Goal: Task Accomplishment & Management: Complete application form

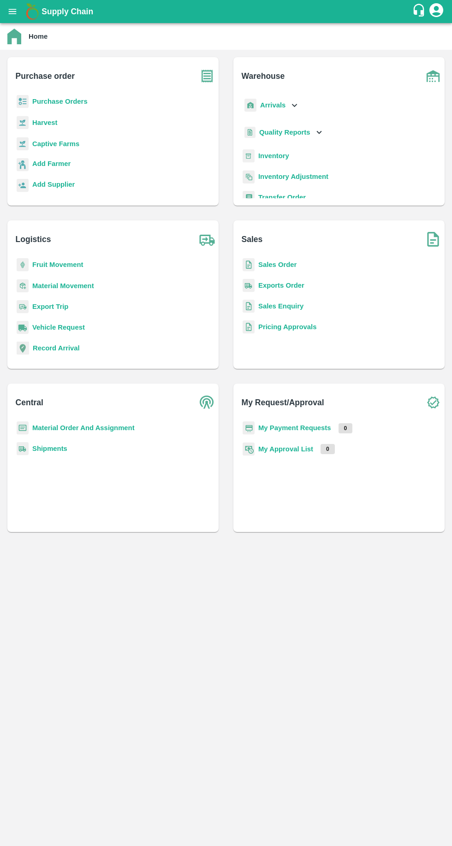
click at [50, 101] on b "Purchase Orders" at bounding box center [59, 101] width 55 height 7
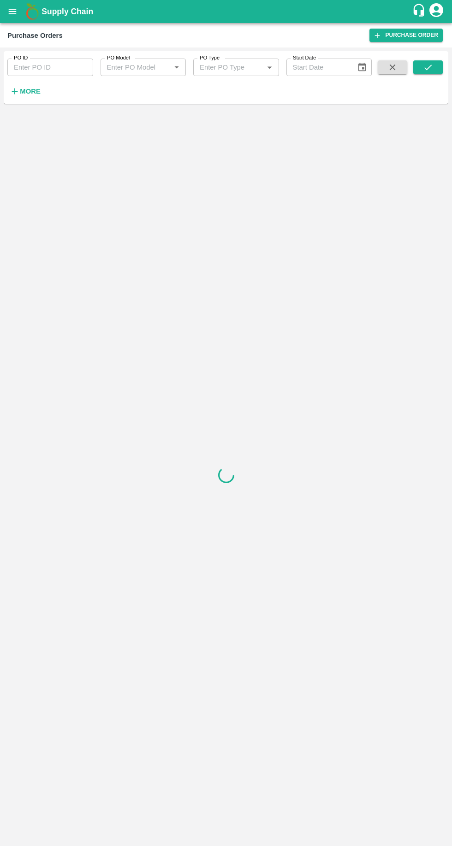
click at [20, 89] on strong "More" at bounding box center [30, 91] width 21 height 7
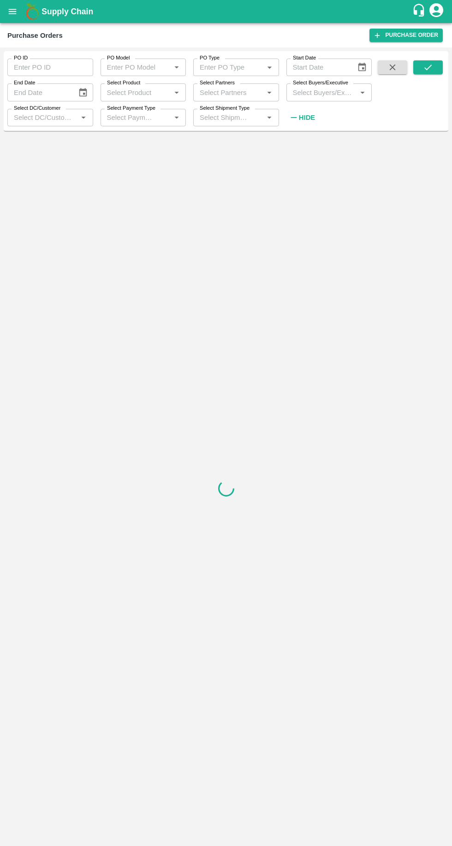
click at [313, 92] on input "Select Buyers/Executive" at bounding box center [321, 92] width 65 height 12
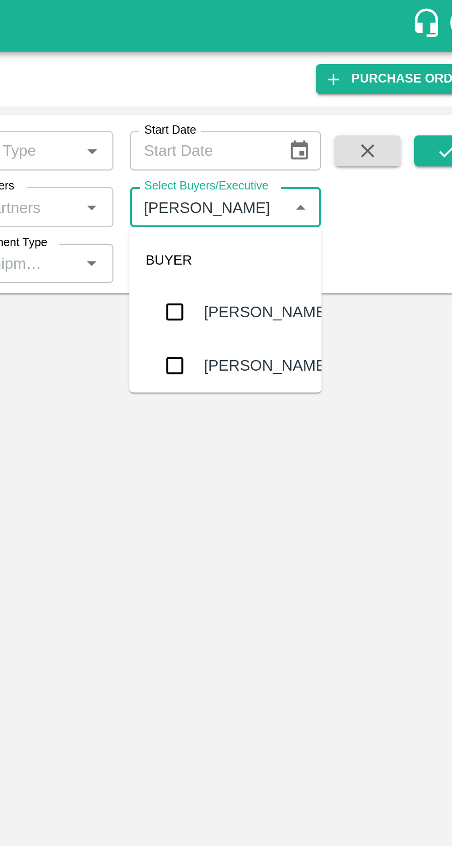
type input "vikas koka"
click at [307, 139] on input "checkbox" at bounding box center [306, 139] width 18 height 18
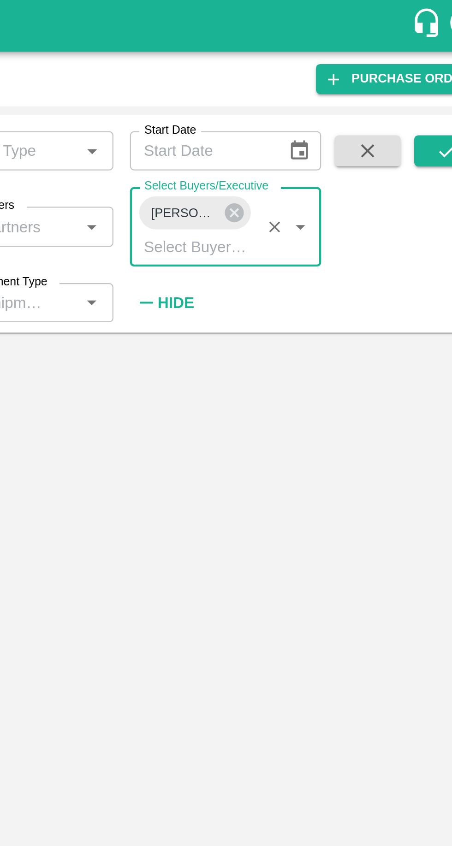
click at [427, 67] on icon "submit" at bounding box center [428, 67] width 10 height 10
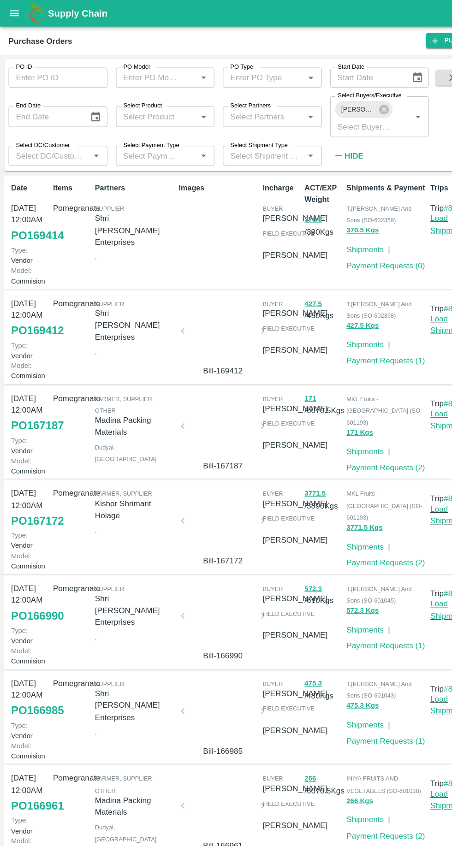
click at [30, 212] on link "PO 169414" at bounding box center [33, 204] width 46 height 17
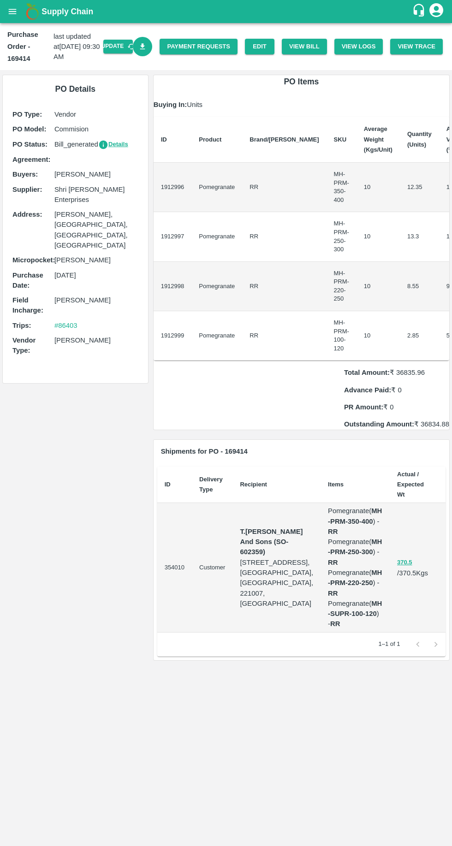
click at [145, 46] on icon "Download Bill" at bounding box center [142, 46] width 5 height 6
click at [215, 47] on link "Payment Requests" at bounding box center [198, 47] width 78 height 16
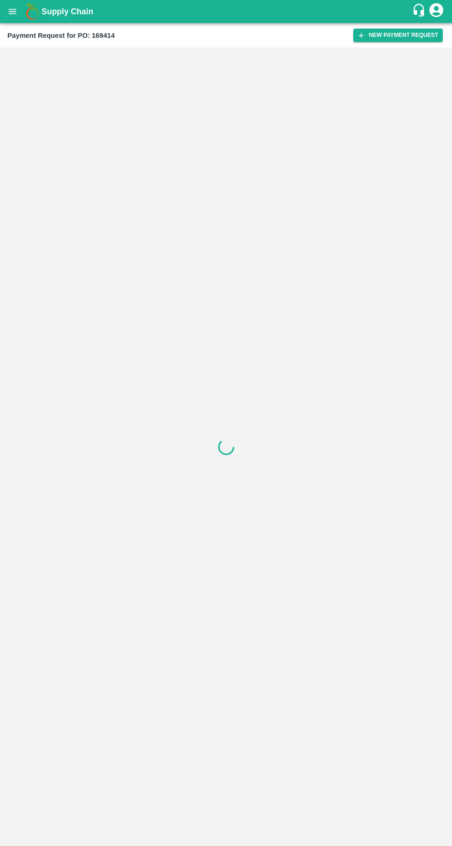
click at [402, 35] on button "New Payment Request" at bounding box center [397, 35] width 89 height 13
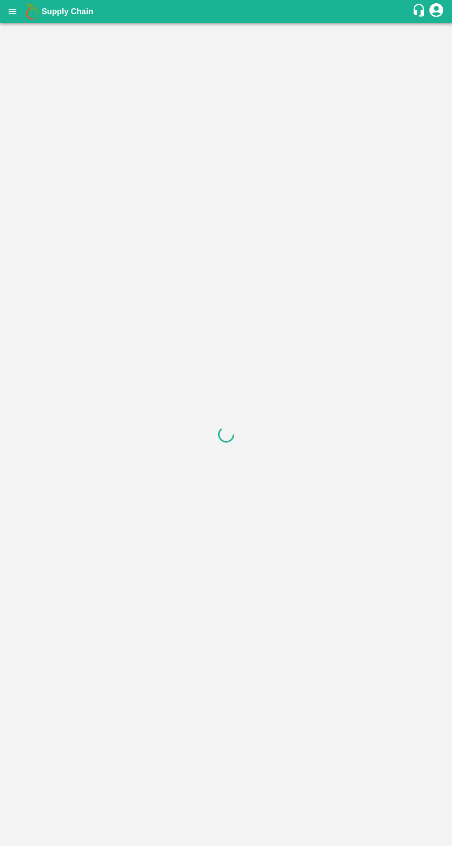
click at [134, 85] on div at bounding box center [226, 434] width 452 height 822
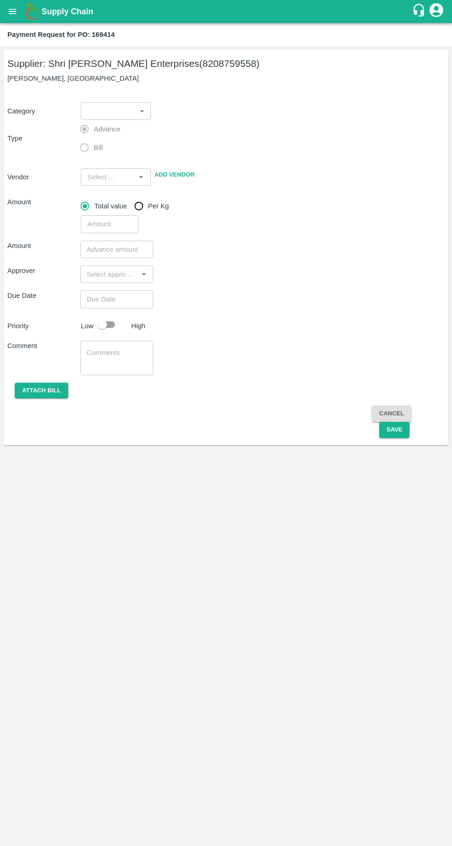
click at [125, 117] on body "Supply Chain Payment Request for PO: 169414 Supplier: Shri Laxmi Enterprises (8…" at bounding box center [226, 423] width 452 height 846
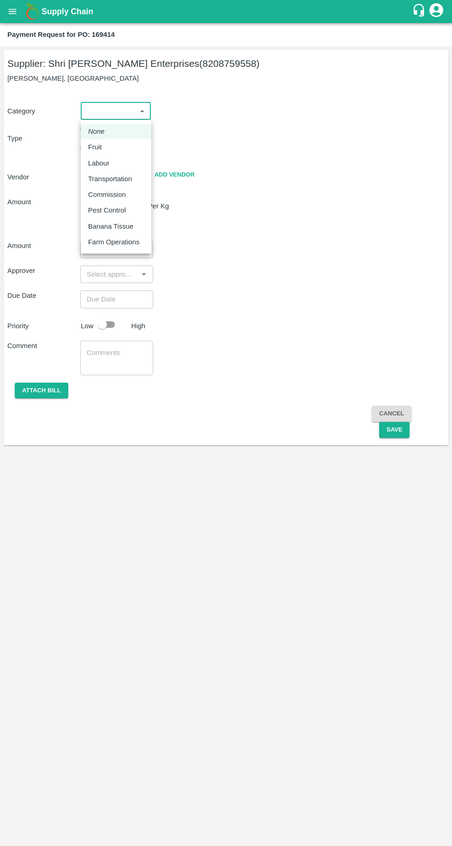
click at [104, 146] on div "Fruit" at bounding box center [97, 147] width 18 height 10
type input "1"
type input "Shri Laxmi Enterprises - 8208759558(Supplier)"
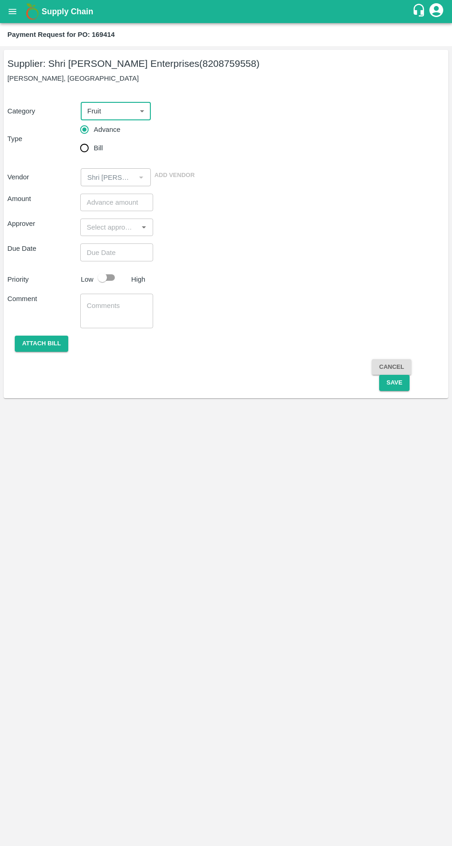
click at [88, 151] on input "Bill" at bounding box center [84, 148] width 18 height 18
radio input "true"
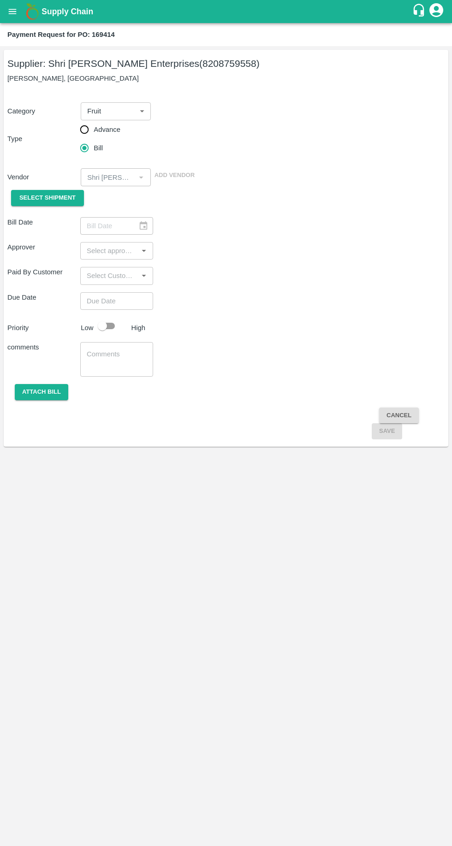
click at [50, 198] on span "Select Shipment" at bounding box center [47, 198] width 56 height 11
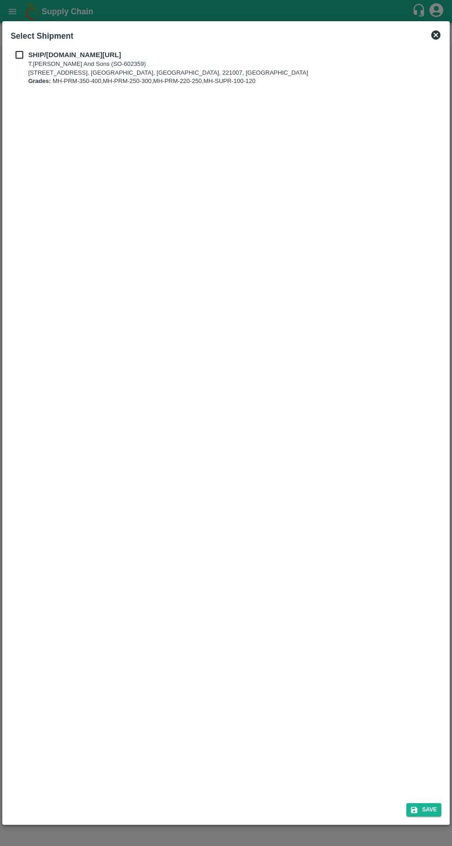
click at [28, 55] on input "checkbox" at bounding box center [20, 55] width 18 height 10
checkbox input "true"
click at [431, 805] on button "Save" at bounding box center [423, 809] width 35 height 13
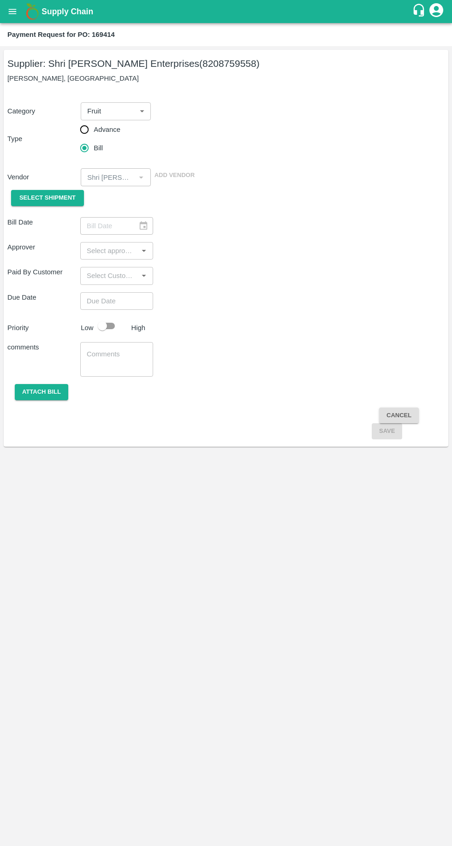
type input "14/08/2025"
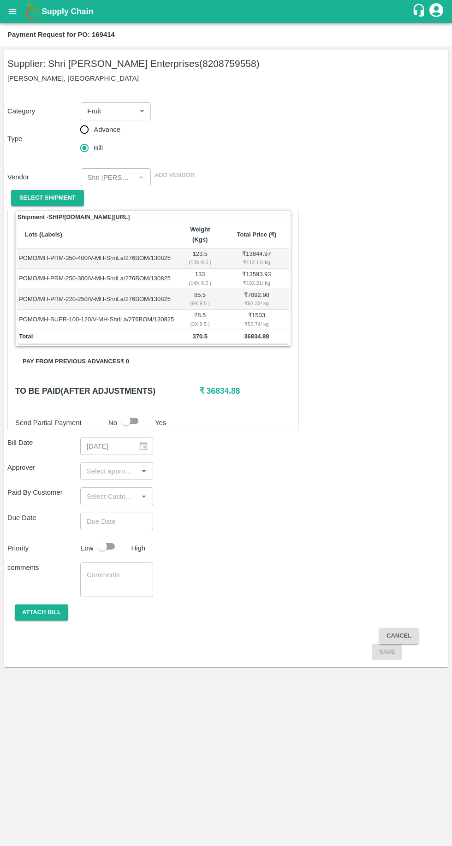
click at [117, 465] on input "input" at bounding box center [109, 471] width 52 height 12
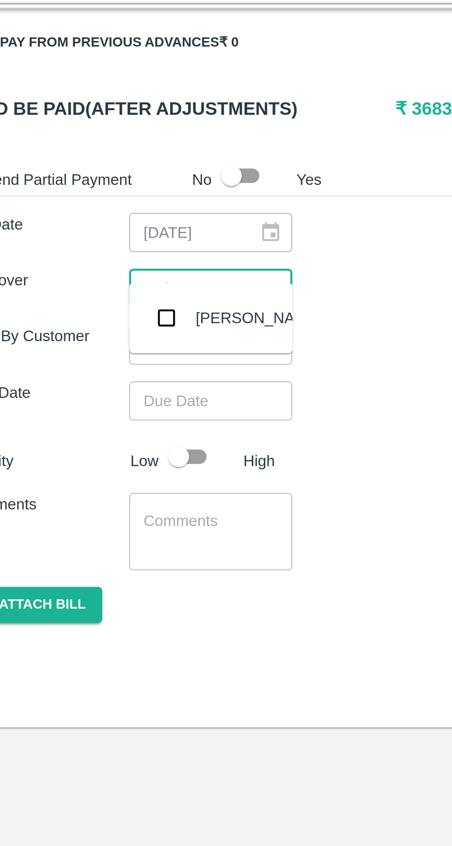
type input "muku"
click at [100, 483] on input "checkbox" at bounding box center [97, 484] width 18 height 18
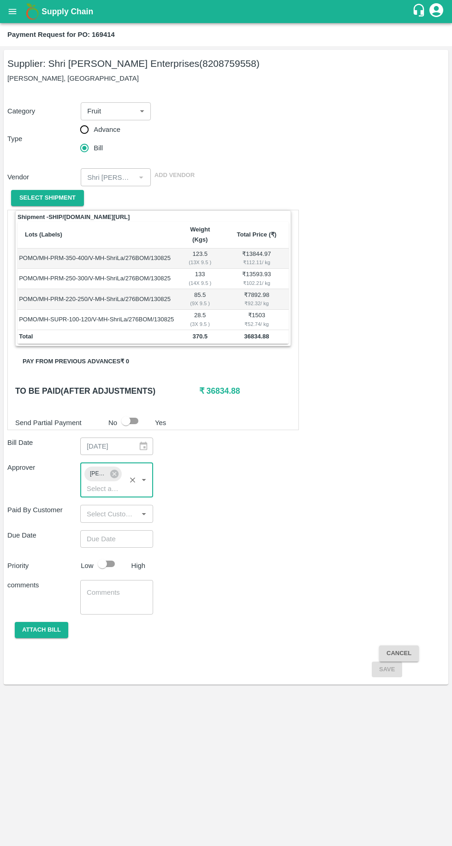
click at [127, 530] on input "Choose date" at bounding box center [113, 539] width 66 height 18
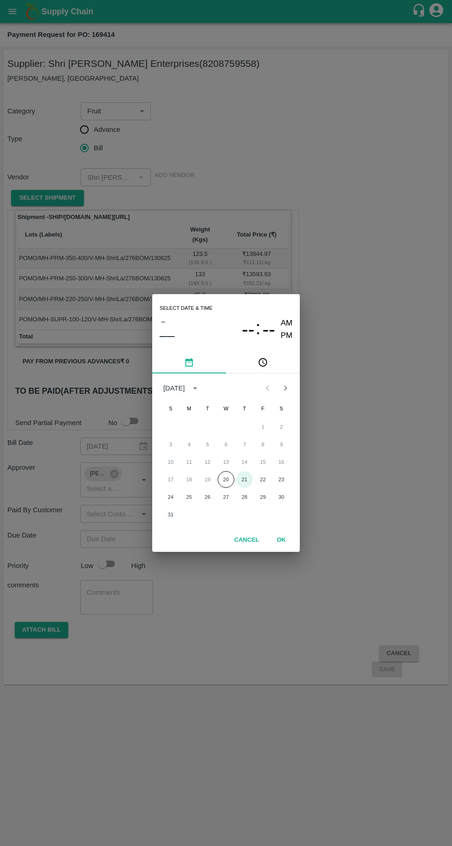
click at [244, 479] on button "21" at bounding box center [244, 479] width 17 height 17
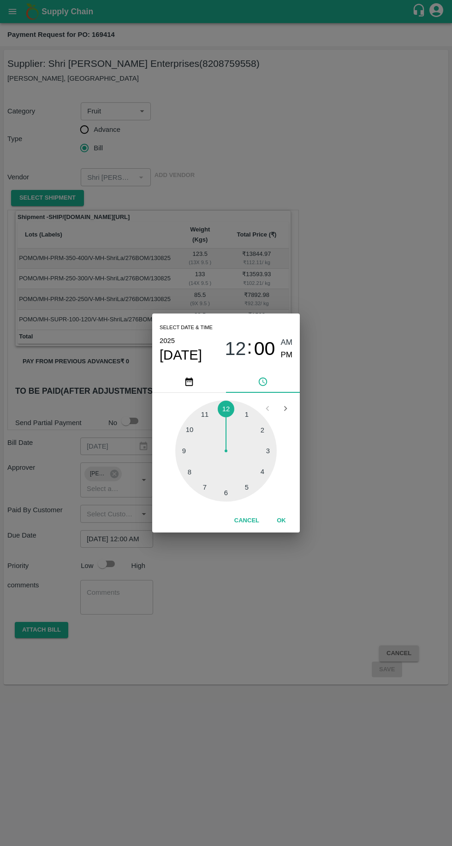
click at [281, 520] on button "OK" at bounding box center [280, 520] width 29 height 16
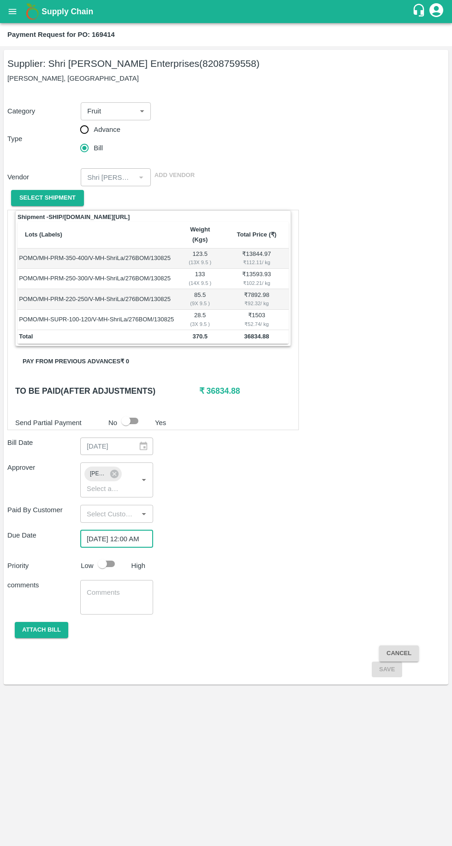
scroll to position [0, 7]
click at [129, 530] on input "21/08/2025 12:00 AM" at bounding box center [113, 539] width 66 height 18
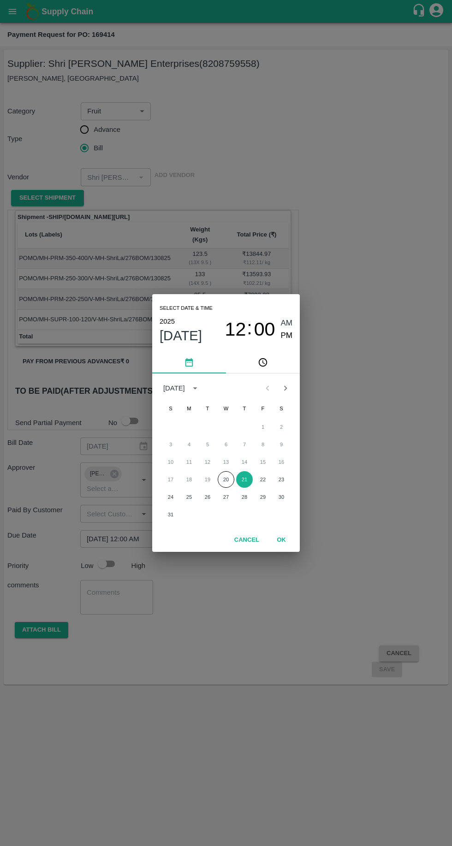
scroll to position [0, 0]
click at [225, 479] on button "20" at bounding box center [225, 479] width 17 height 17
type input "20/08/2025 12:00 AM"
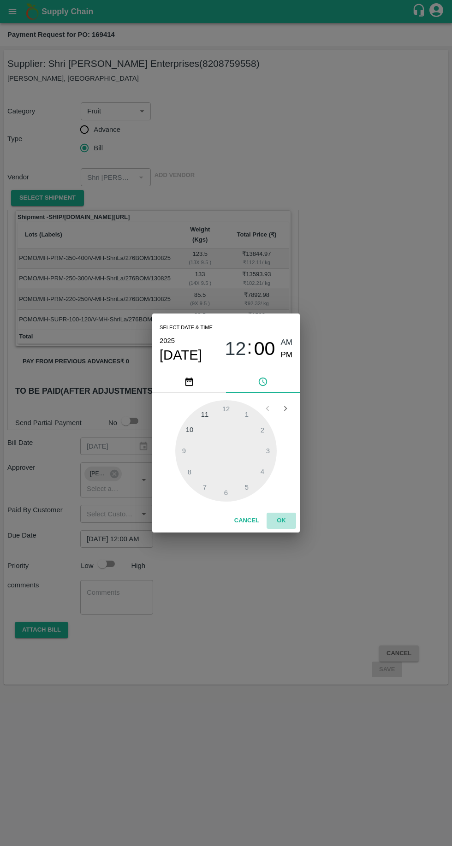
click at [292, 521] on button "OK" at bounding box center [280, 520] width 29 height 16
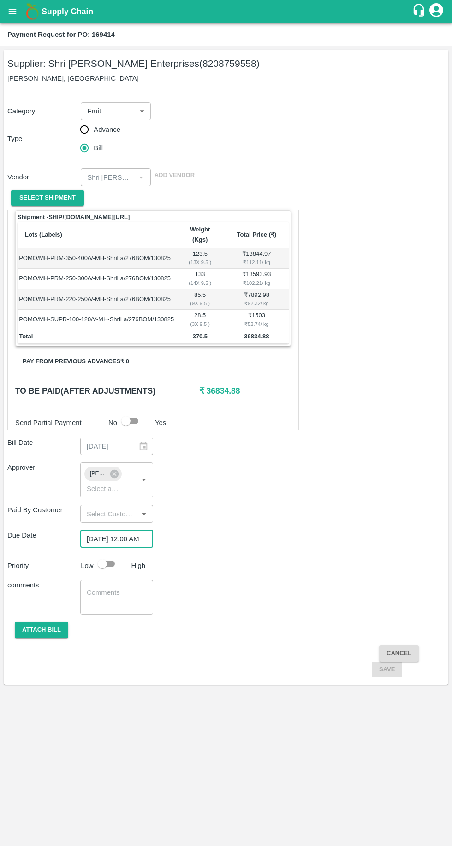
scroll to position [0, 7]
click at [55, 622] on button "Attach bill" at bounding box center [41, 630] width 53 height 16
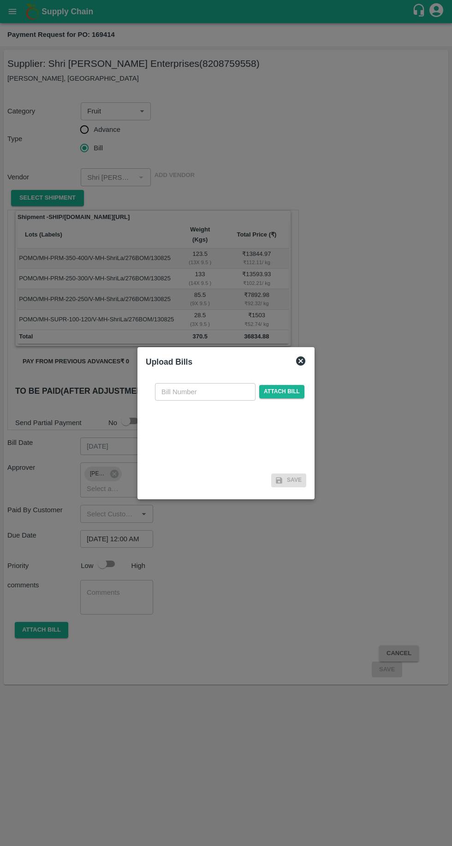
scroll to position [0, 0]
click at [204, 389] on input "text" at bounding box center [205, 392] width 100 height 18
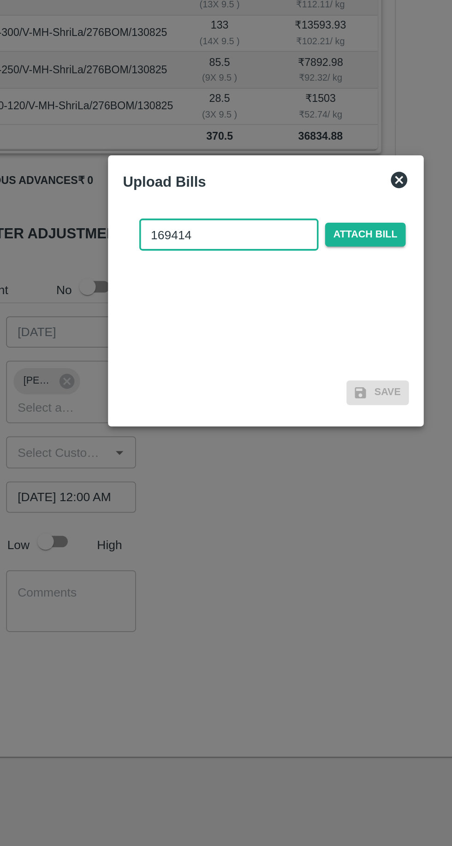
type input "169414"
click at [296, 394] on span "Attach bill" at bounding box center [281, 391] width 45 height 13
click at [0, 0] on input "Attach bill" at bounding box center [0, 0] width 0 height 0
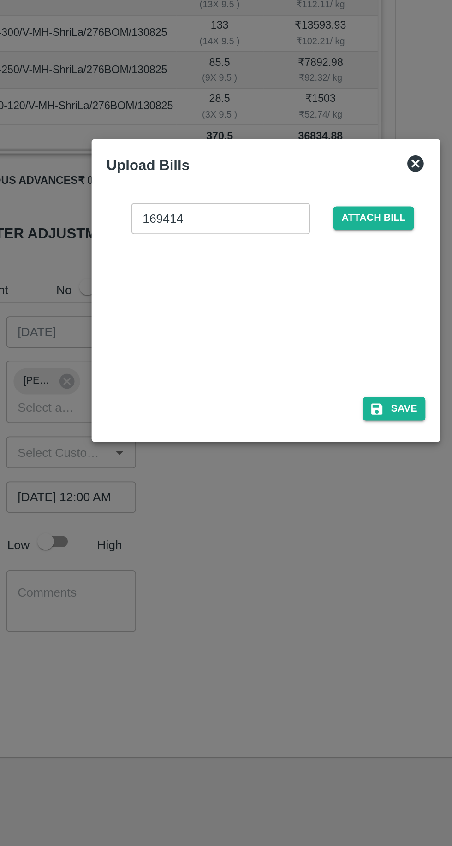
click at [304, 487] on button "Save" at bounding box center [297, 488] width 35 height 13
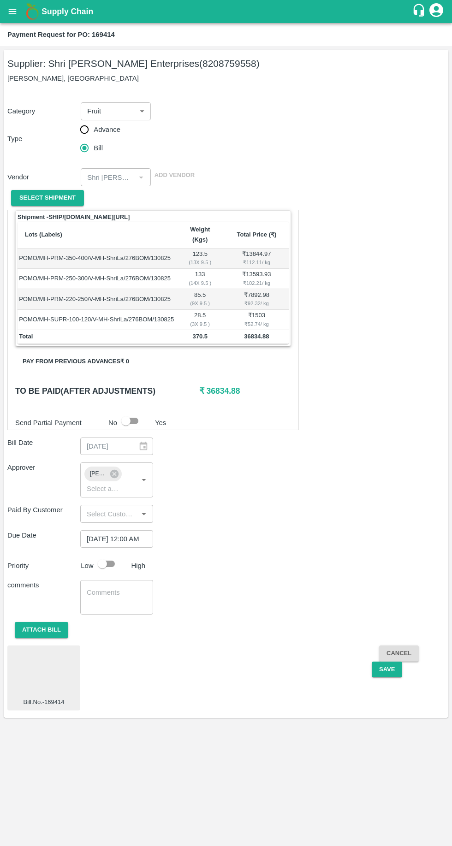
click at [386, 663] on button "Save" at bounding box center [386, 669] width 30 height 16
